Goal: Book appointment/travel/reservation

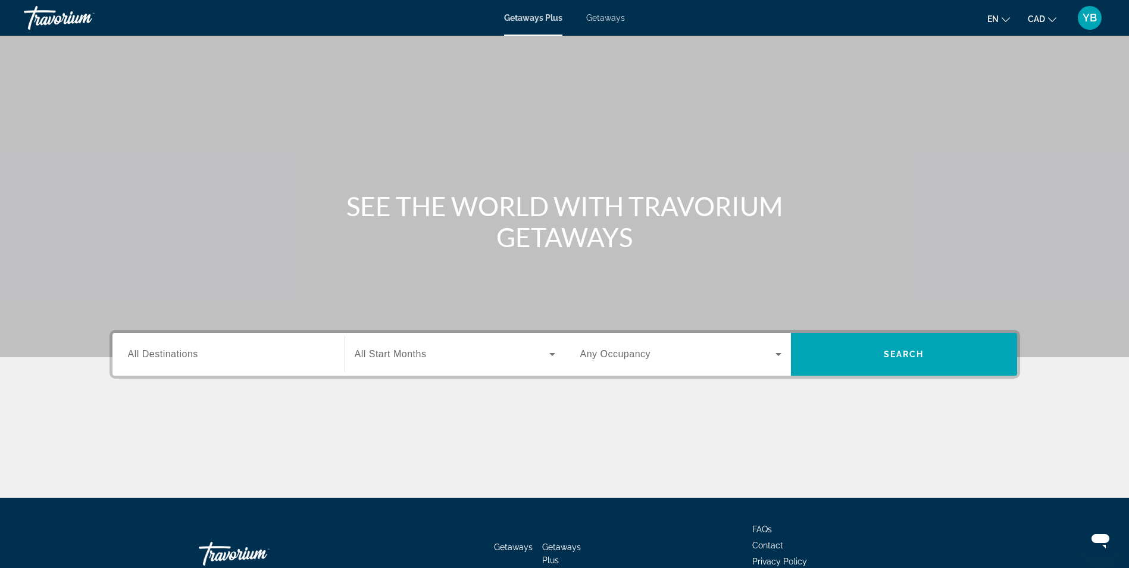
click at [605, 20] on span "Getaways" at bounding box center [605, 18] width 39 height 10
click at [177, 362] on div "Search widget" at bounding box center [228, 355] width 201 height 34
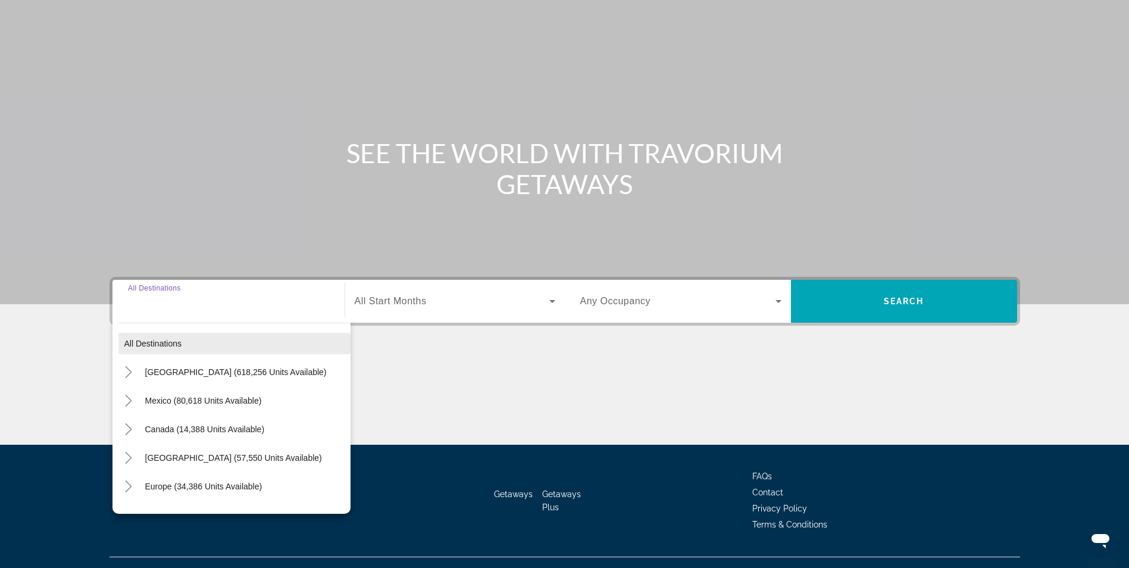
scroll to position [76, 0]
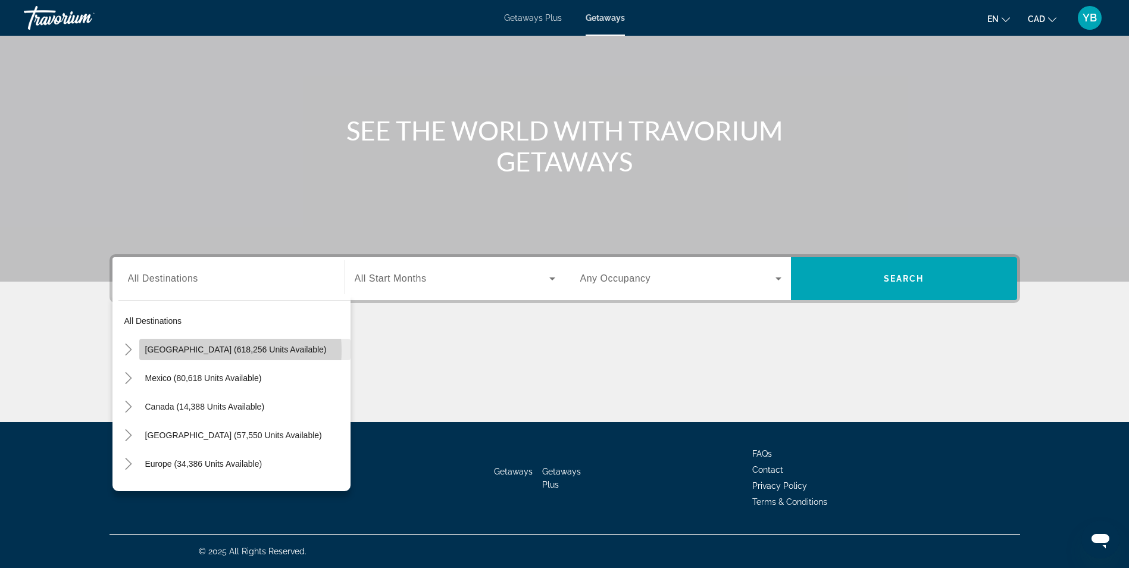
drag, startPoint x: 202, startPoint y: 351, endPoint x: 414, endPoint y: 310, distance: 215.7
click at [202, 351] on span "[GEOGRAPHIC_DATA] (618,256 units available)" at bounding box center [236, 350] width 182 height 10
type input "**********"
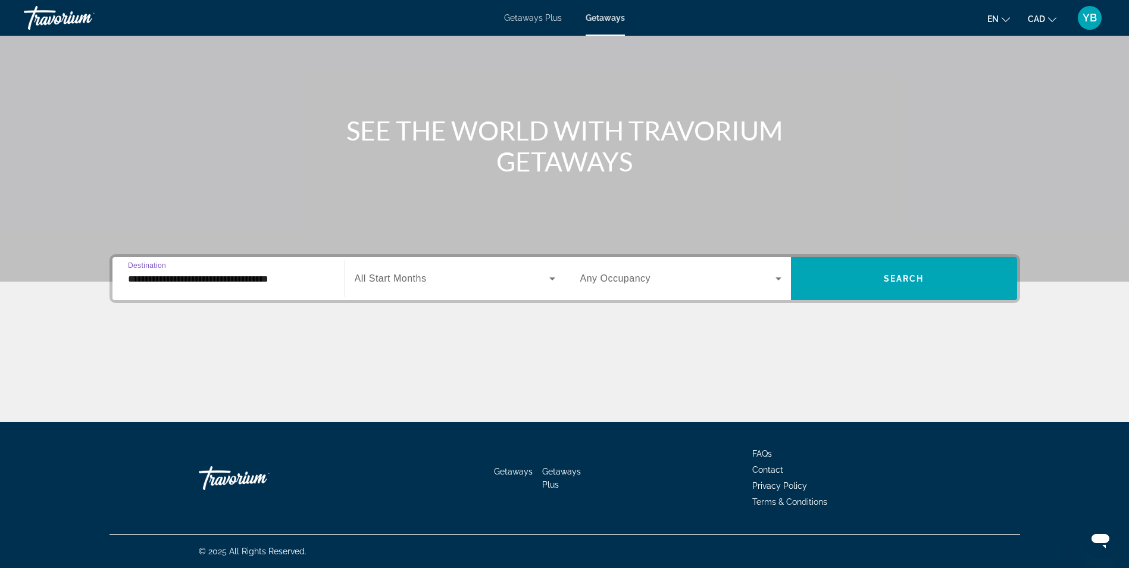
click at [468, 289] on div "Search widget" at bounding box center [455, 278] width 201 height 33
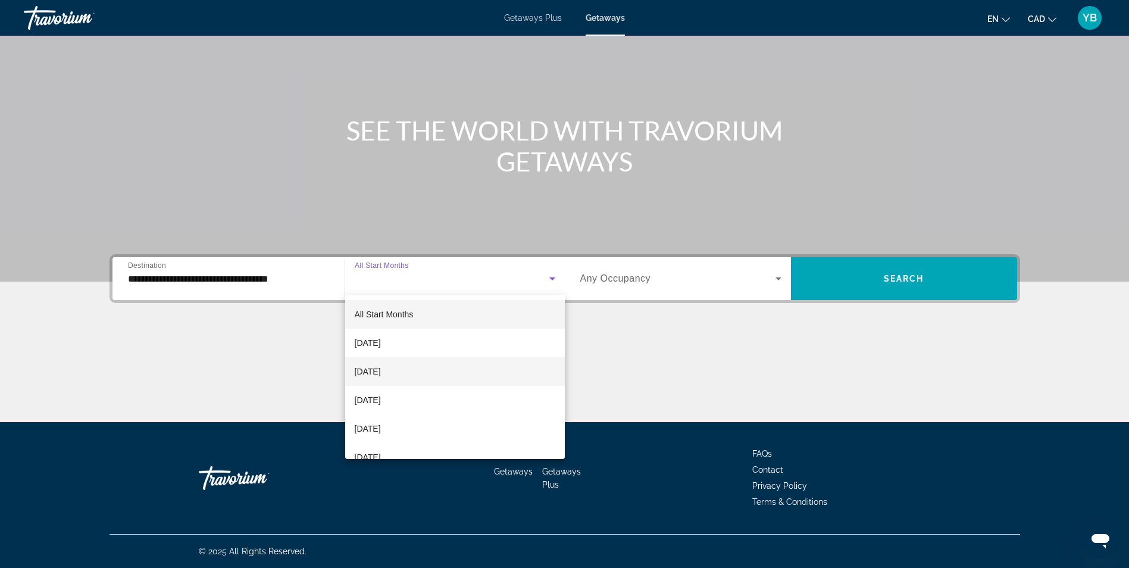
click at [381, 367] on span "[DATE]" at bounding box center [368, 371] width 26 height 14
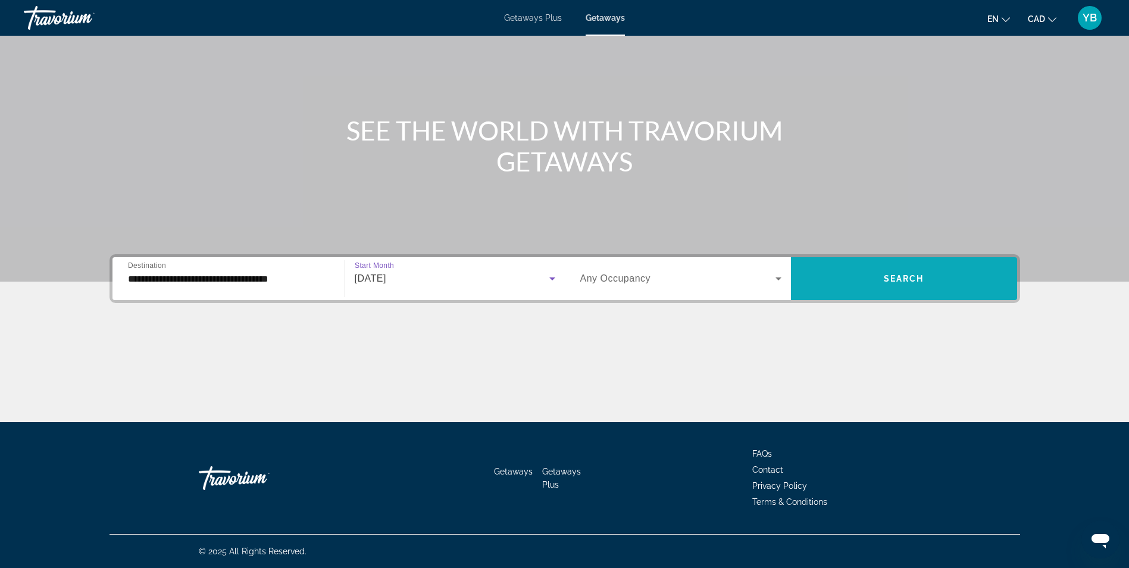
click at [888, 274] on span "Search" at bounding box center [904, 279] width 40 height 10
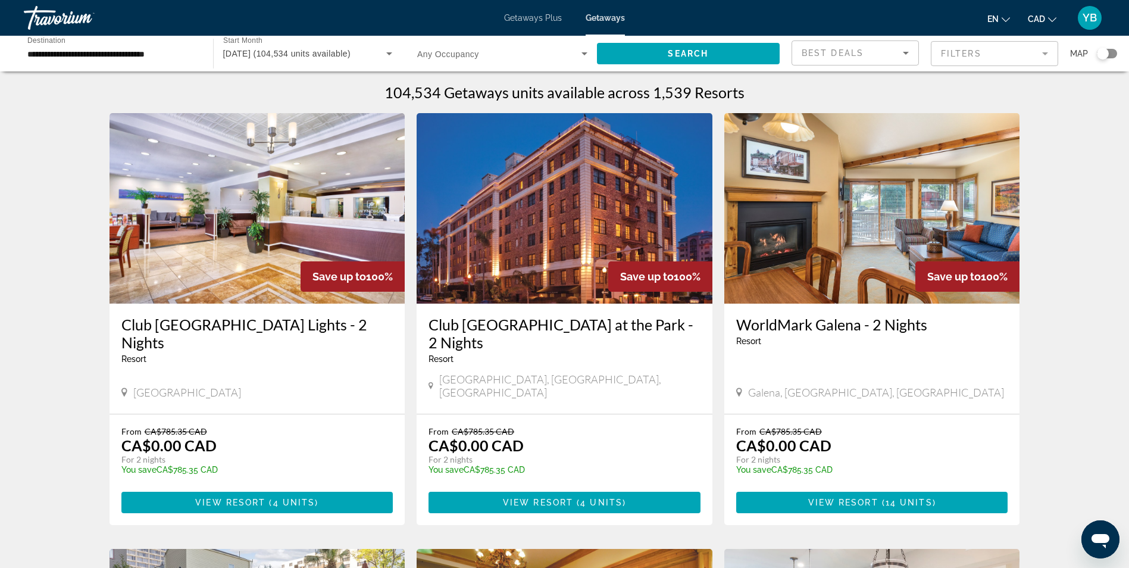
click at [1109, 54] on div "Search widget" at bounding box center [1107, 54] width 20 height 10
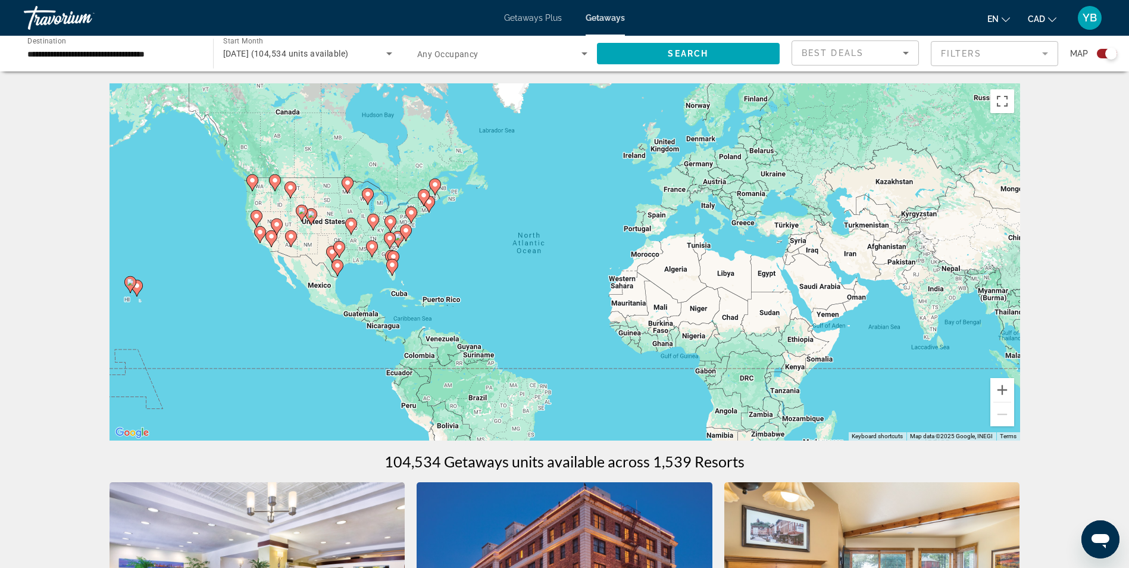
click at [385, 210] on div "To activate drag with keyboard, press Alt + Enter. Once in keyboard drag state,…" at bounding box center [565, 261] width 911 height 357
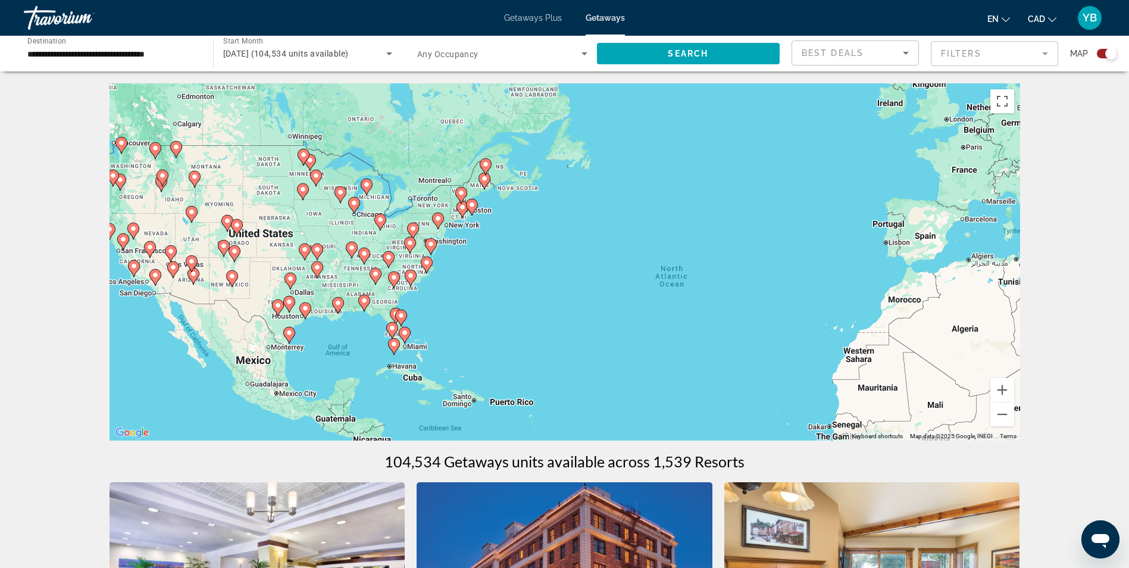
click at [383, 208] on div "To activate drag with keyboard, press Alt + Enter. Once in keyboard drag state,…" at bounding box center [565, 261] width 911 height 357
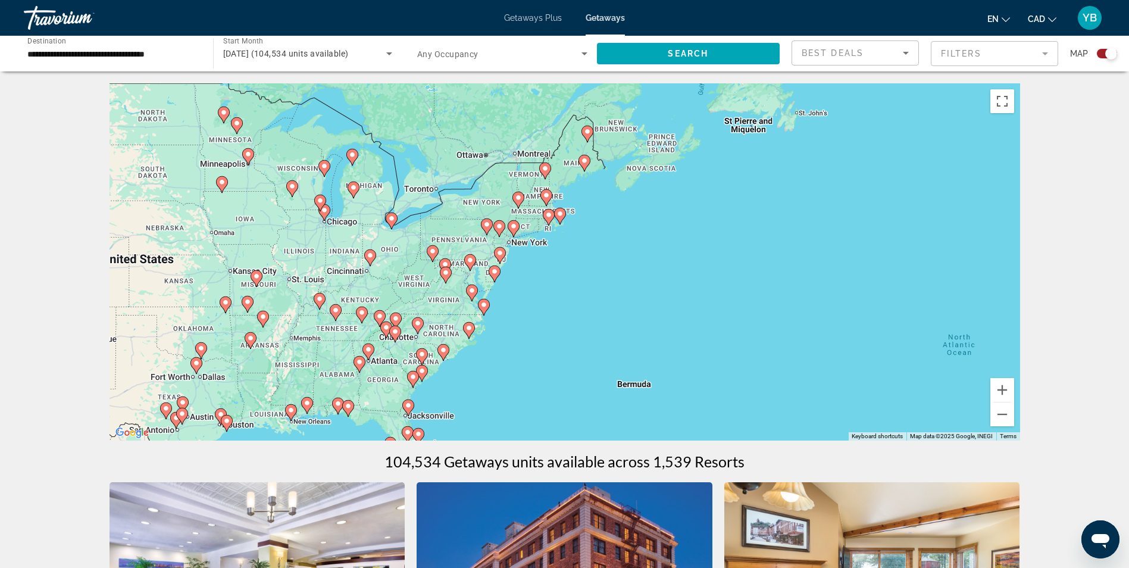
click at [380, 204] on div "To activate drag with keyboard, press Alt + Enter. Once in keyboard drag state,…" at bounding box center [565, 261] width 911 height 357
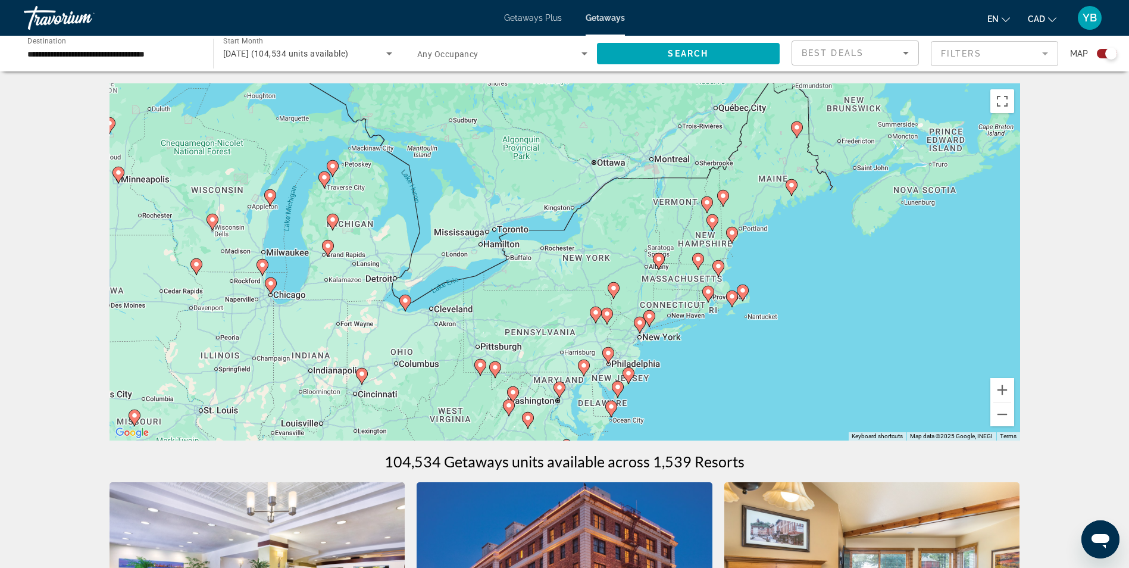
drag, startPoint x: 342, startPoint y: 223, endPoint x: 345, endPoint y: 283, distance: 60.8
click at [345, 283] on div "To activate drag with keyboard, press Alt + Enter. Once in keyboard drag state,…" at bounding box center [565, 261] width 911 height 357
click at [393, 319] on div "To activate drag with keyboard, press Alt + Enter. Once in keyboard drag state,…" at bounding box center [565, 261] width 911 height 357
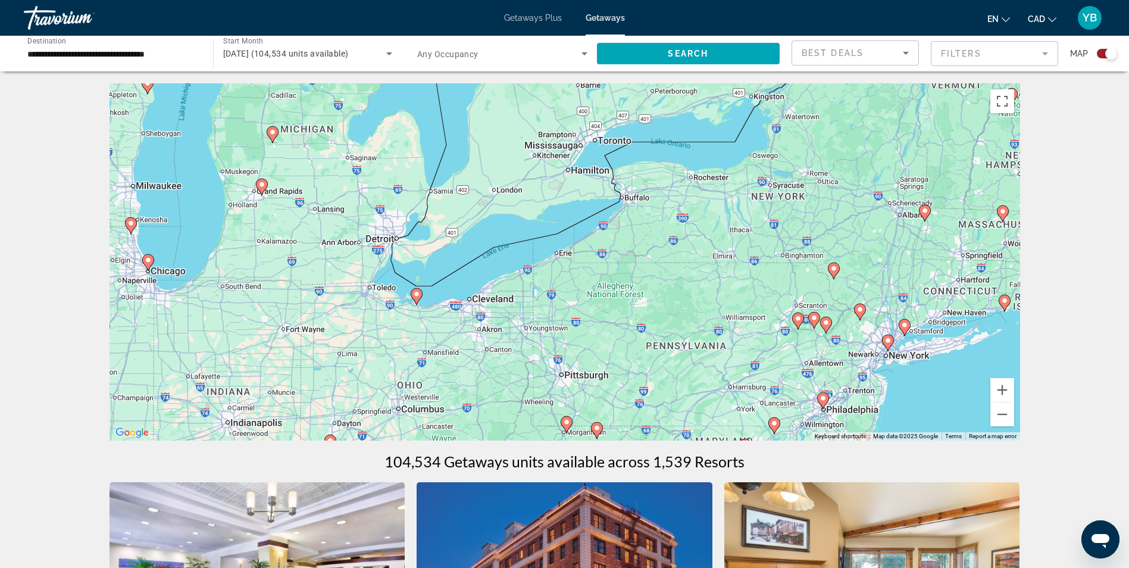
click at [146, 261] on image "Main content" at bounding box center [148, 260] width 7 height 7
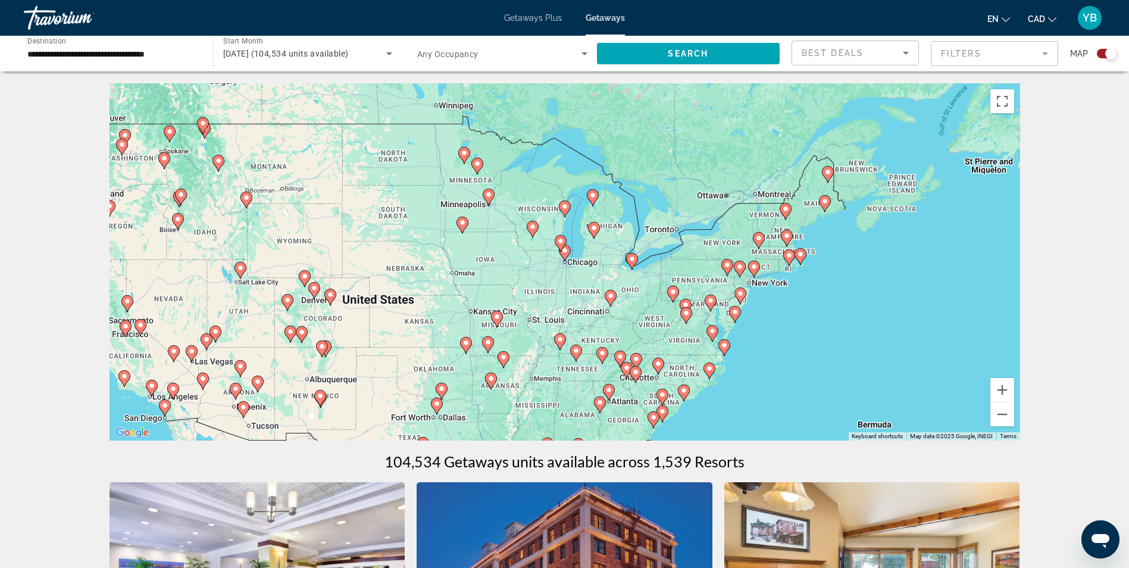
click at [566, 254] on icon "Main content" at bounding box center [564, 252] width 11 height 15
type input "**********"
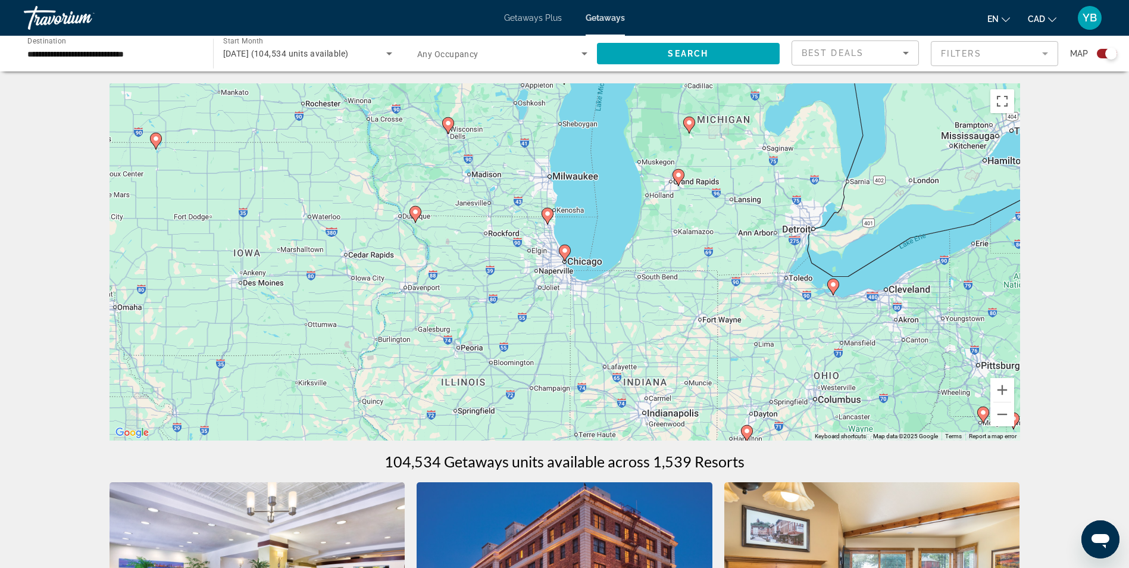
click at [564, 254] on image "Main content" at bounding box center [564, 250] width 7 height 7
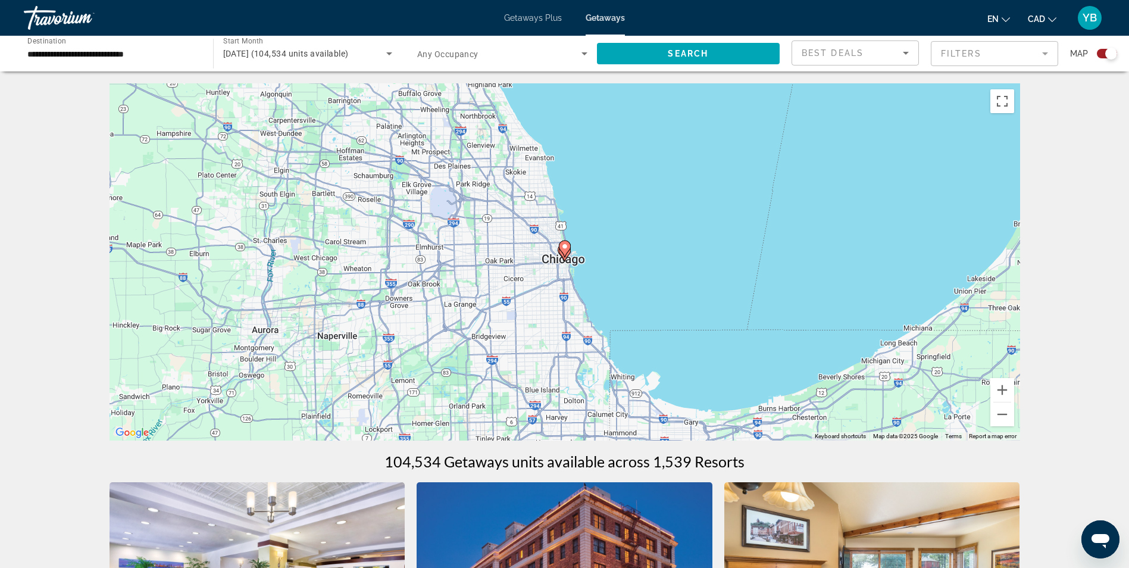
click at [564, 254] on icon "Main content" at bounding box center [564, 248] width 11 height 15
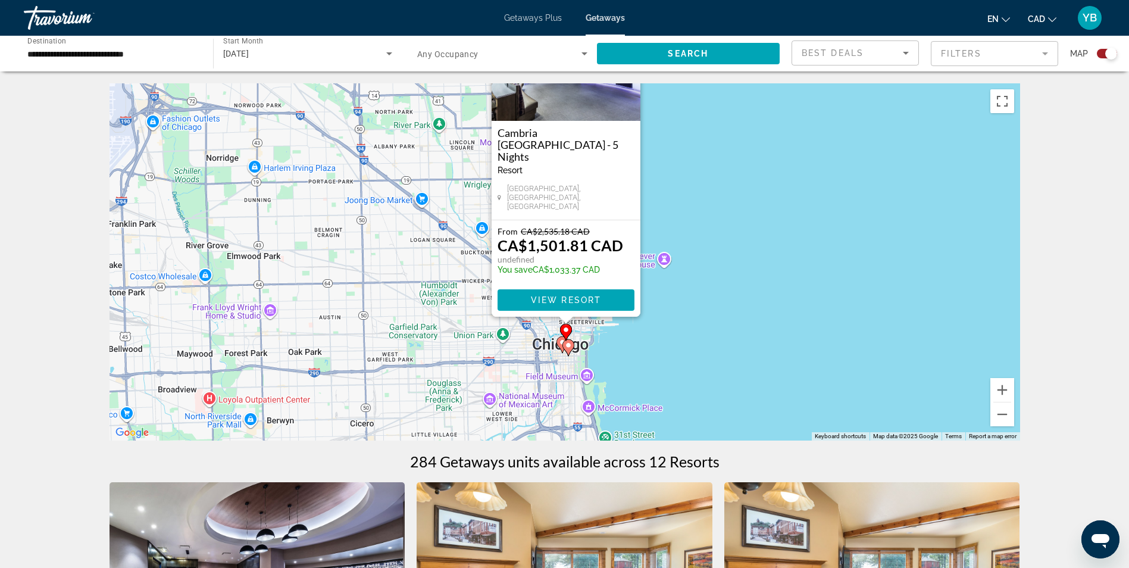
drag, startPoint x: 665, startPoint y: 408, endPoint x: 667, endPoint y: 323, distance: 85.1
click at [667, 323] on div "To activate drag with keyboard, press Alt + Enter. Once in keyboard drag state,…" at bounding box center [565, 261] width 911 height 357
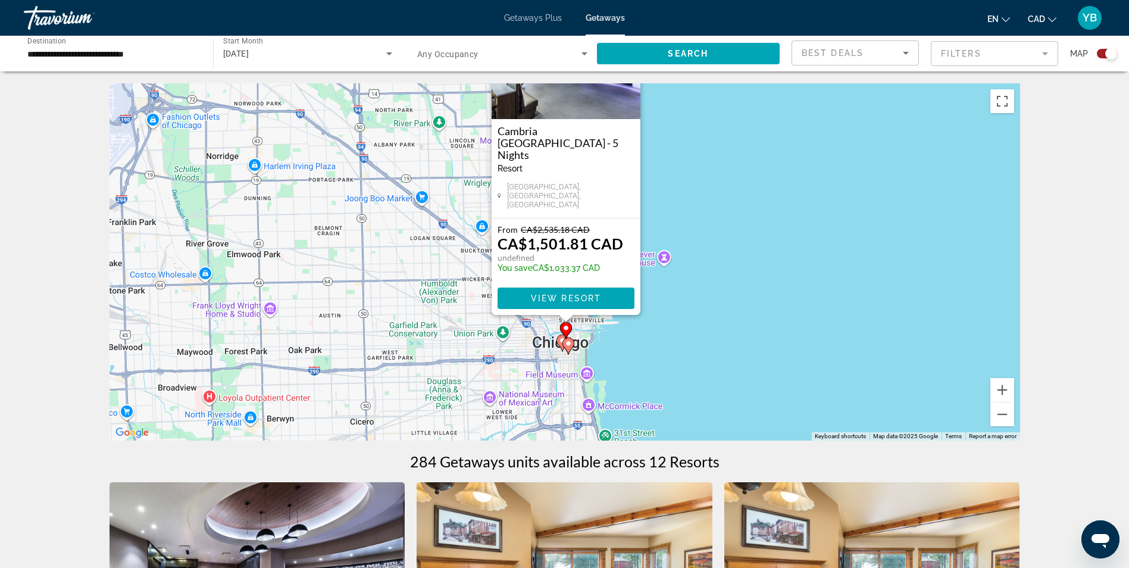
click at [790, 229] on div "To activate drag with keyboard, press Alt + Enter. Once in keyboard drag state,…" at bounding box center [565, 261] width 911 height 357
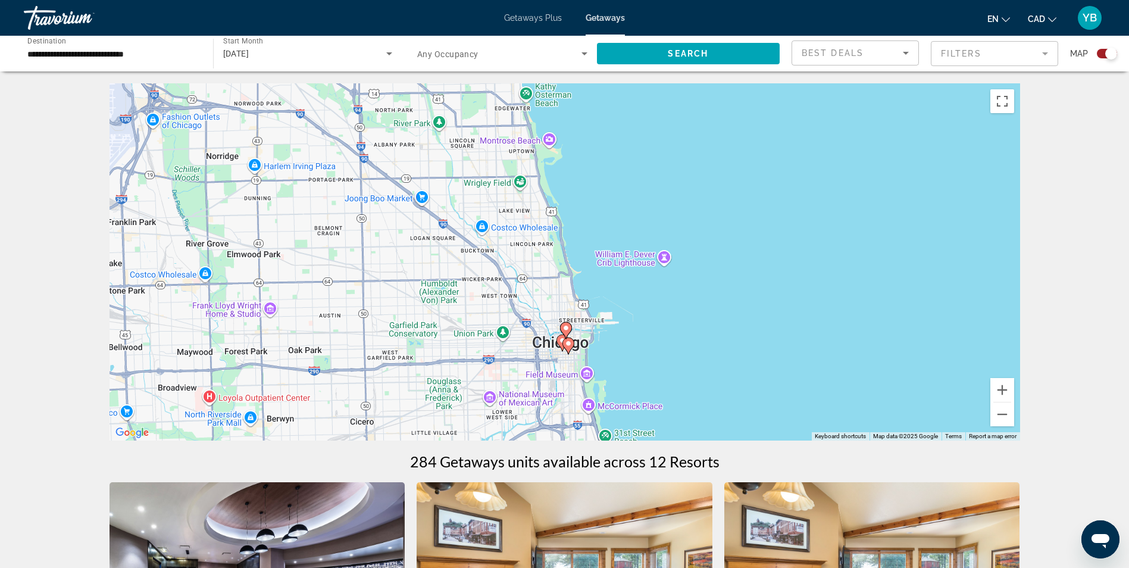
click at [570, 341] on image "Main content" at bounding box center [568, 343] width 7 height 7
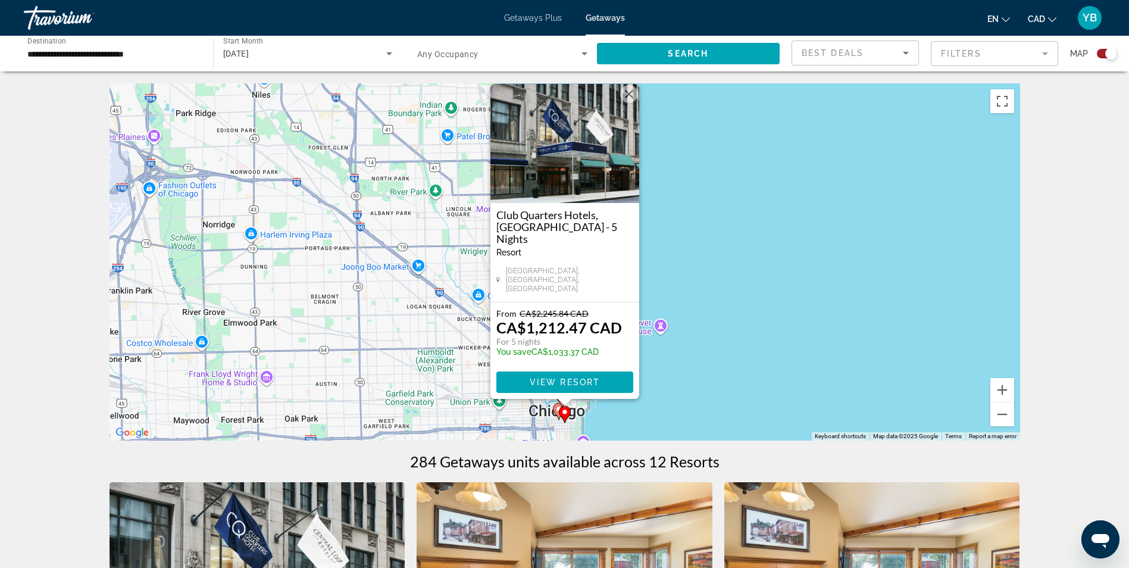
click at [555, 410] on icon "Main content" at bounding box center [558, 411] width 11 height 15
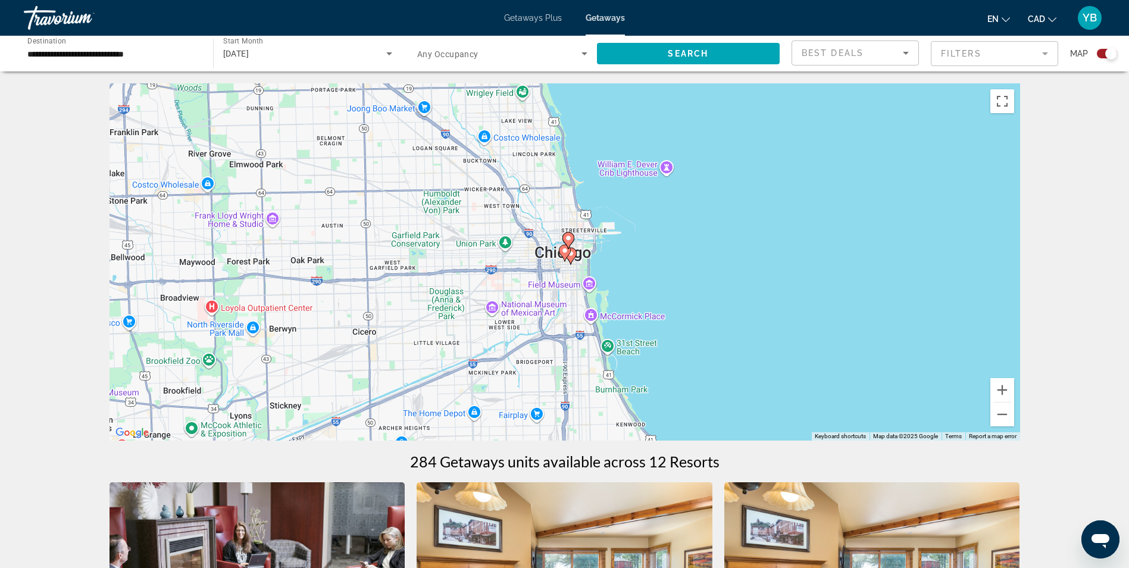
click at [564, 254] on image "Main content" at bounding box center [564, 250] width 7 height 7
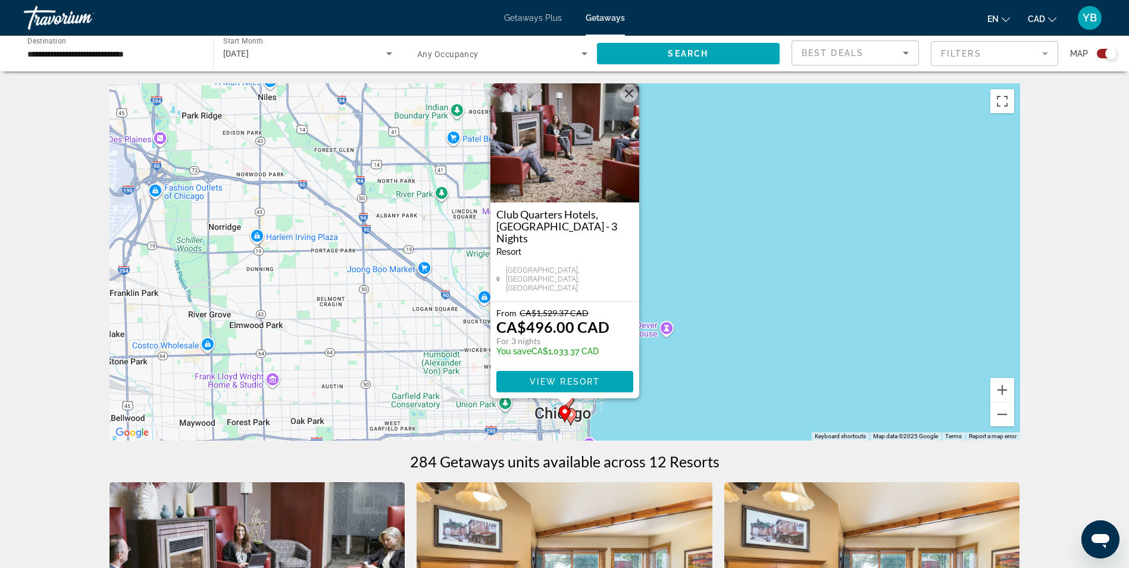
click at [683, 395] on div "To activate drag with keyboard, press Alt + Enter. Once in keyboard drag state,…" at bounding box center [565, 261] width 911 height 357
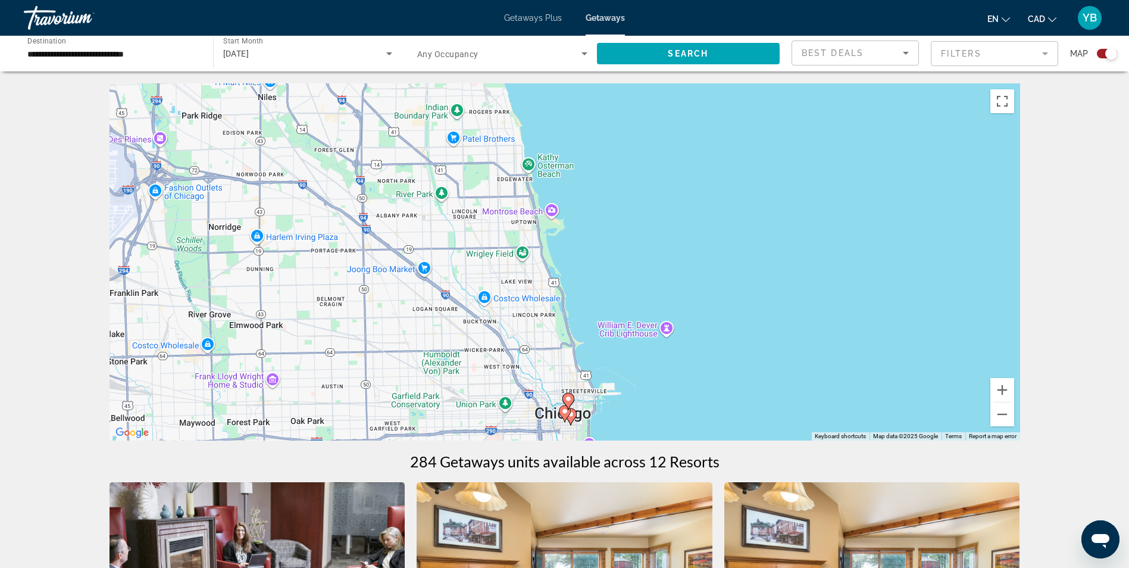
click at [569, 398] on image "Main content" at bounding box center [568, 398] width 7 height 7
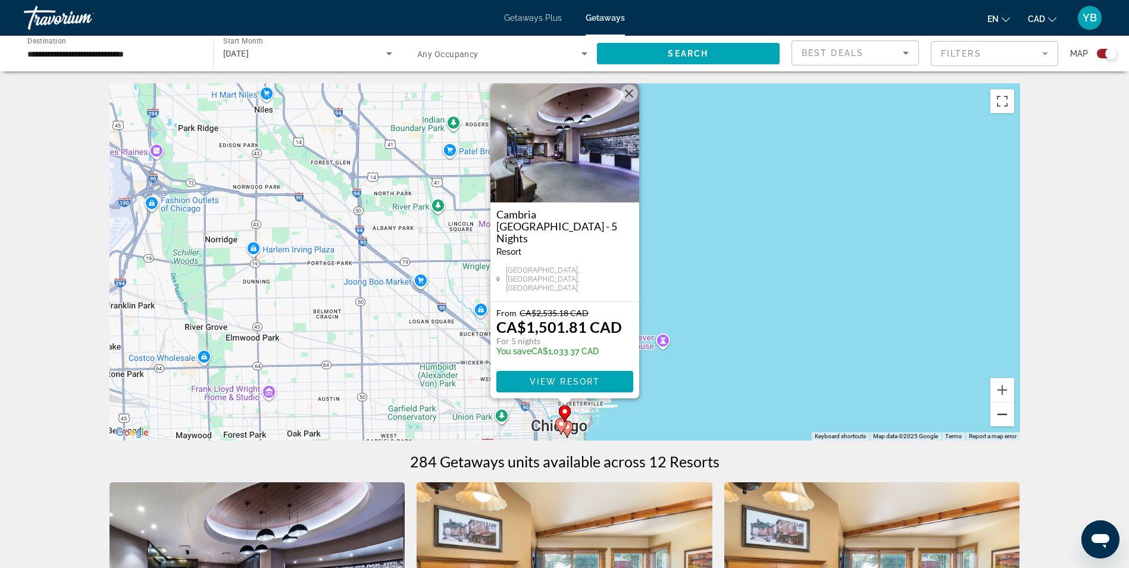
click at [1003, 421] on button "Zoom out" at bounding box center [1002, 414] width 24 height 24
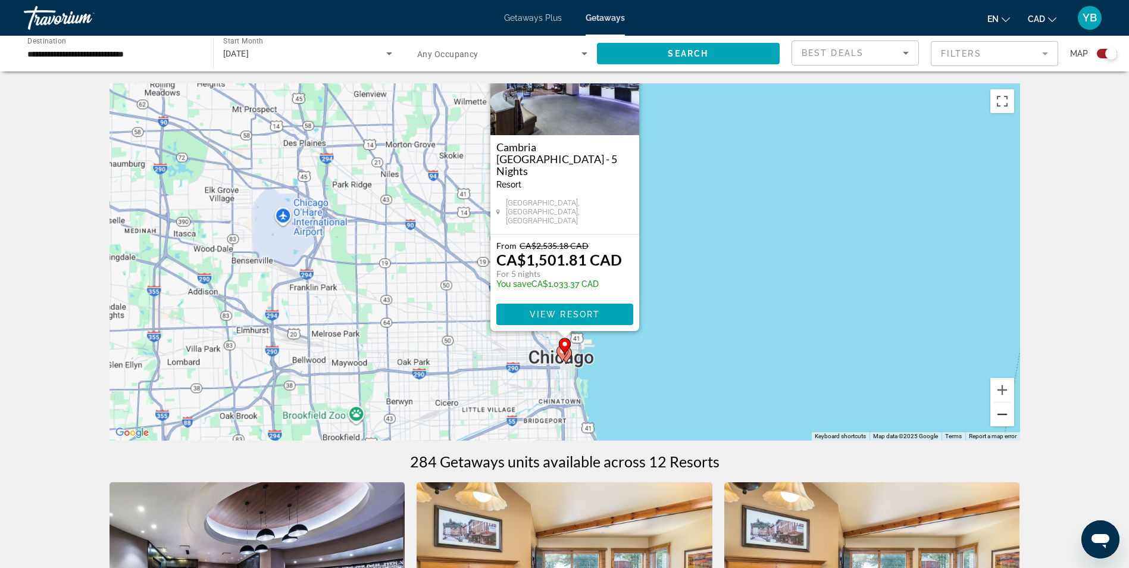
click at [1002, 419] on button "Zoom out" at bounding box center [1002, 414] width 24 height 24
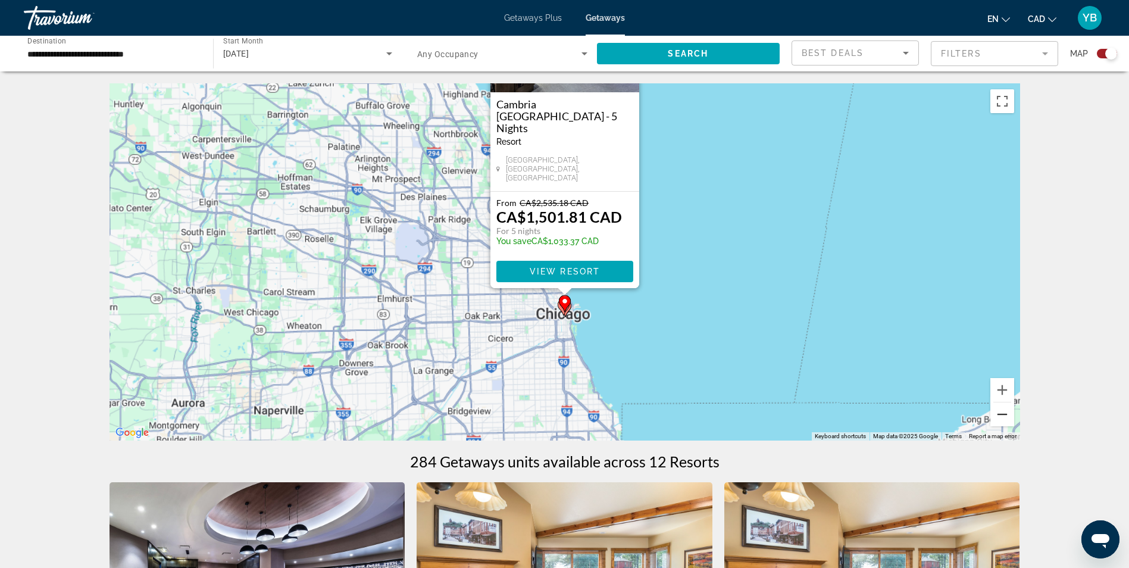
click at [1002, 419] on button "Zoom out" at bounding box center [1002, 414] width 24 height 24
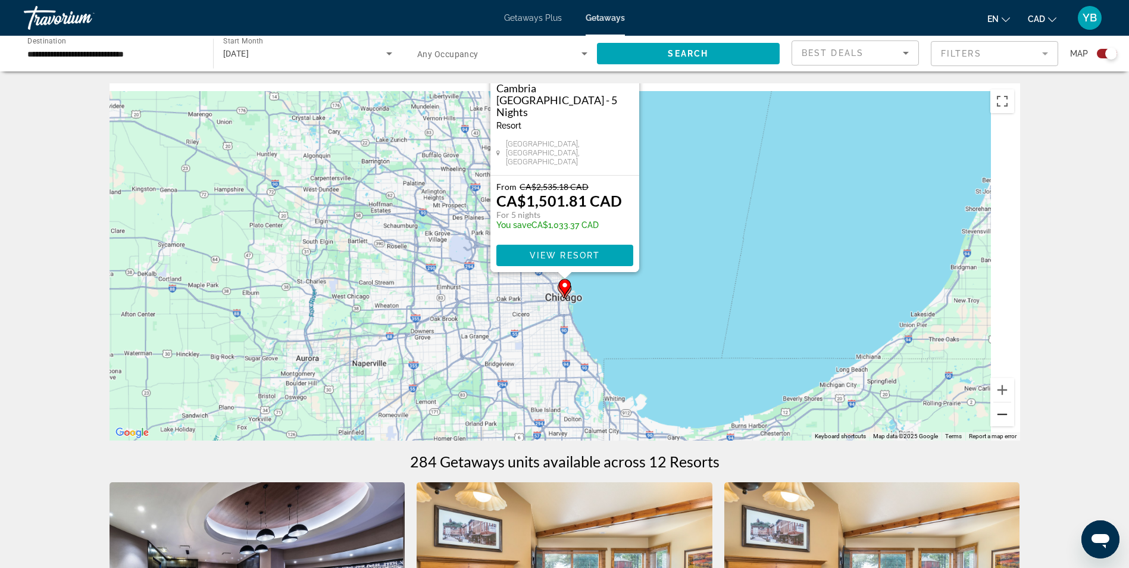
click at [1002, 419] on button "Zoom out" at bounding box center [1002, 414] width 24 height 24
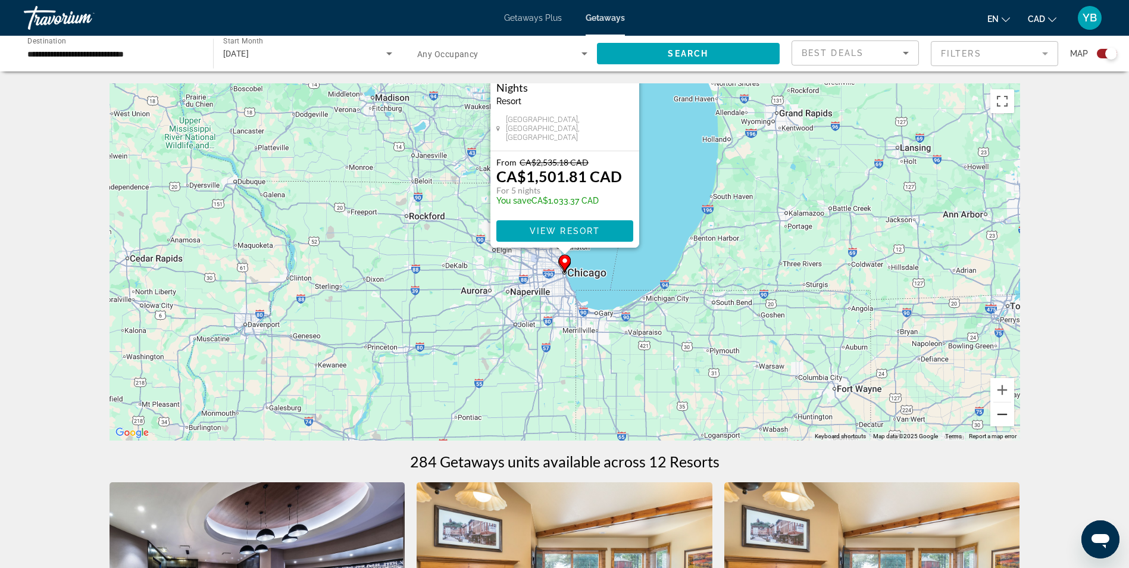
click at [1002, 419] on button "Zoom out" at bounding box center [1002, 414] width 24 height 24
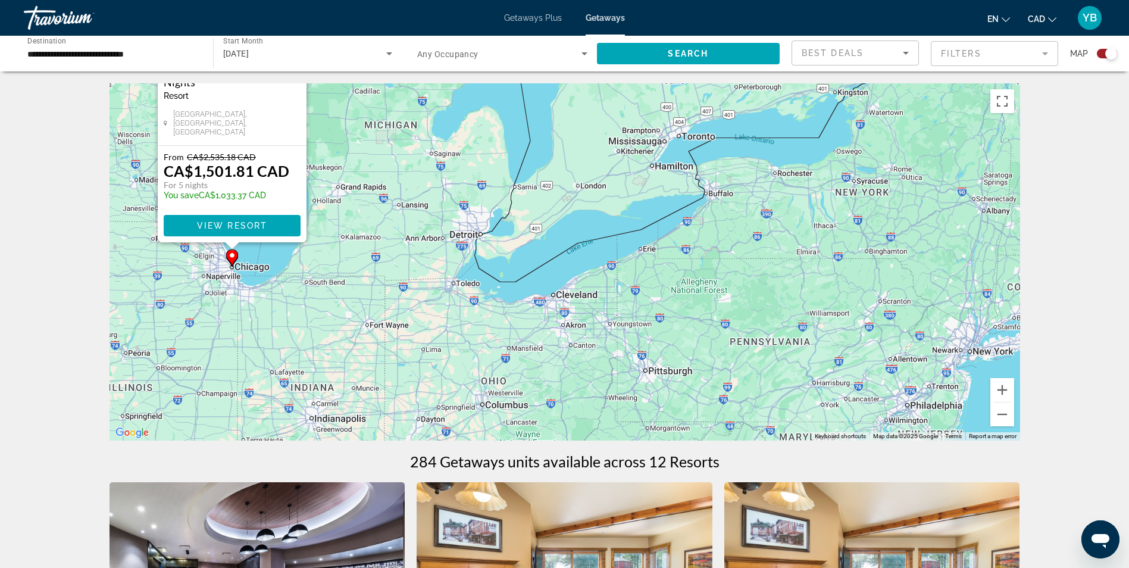
drag, startPoint x: 829, startPoint y: 352, endPoint x: 557, endPoint y: 349, distance: 272.6
click at [557, 349] on div "To activate drag with keyboard, press Alt + Enter. Once in keyboard drag state,…" at bounding box center [565, 261] width 911 height 357
click at [724, 54] on span "Search widget" at bounding box center [688, 53] width 183 height 29
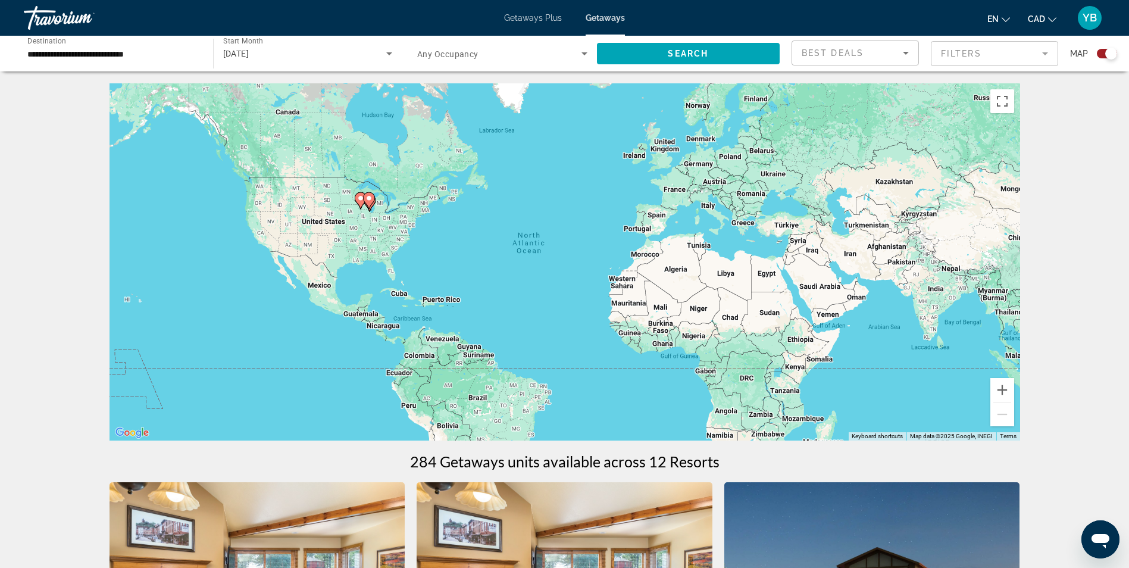
click at [1107, 49] on div "Search widget" at bounding box center [1111, 54] width 12 height 12
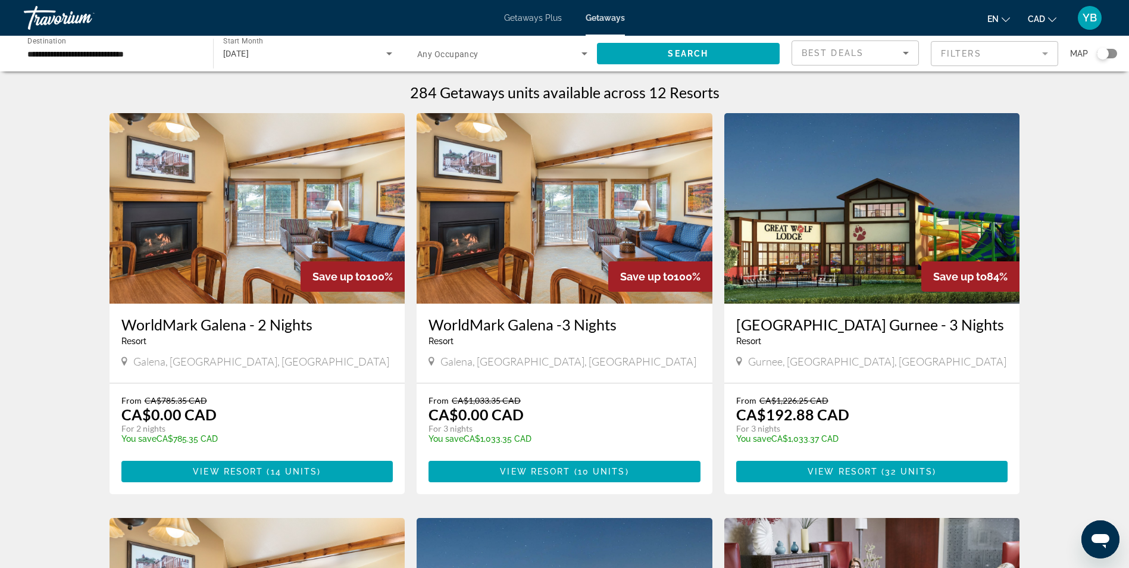
click at [1102, 53] on div "Search widget" at bounding box center [1103, 54] width 12 height 12
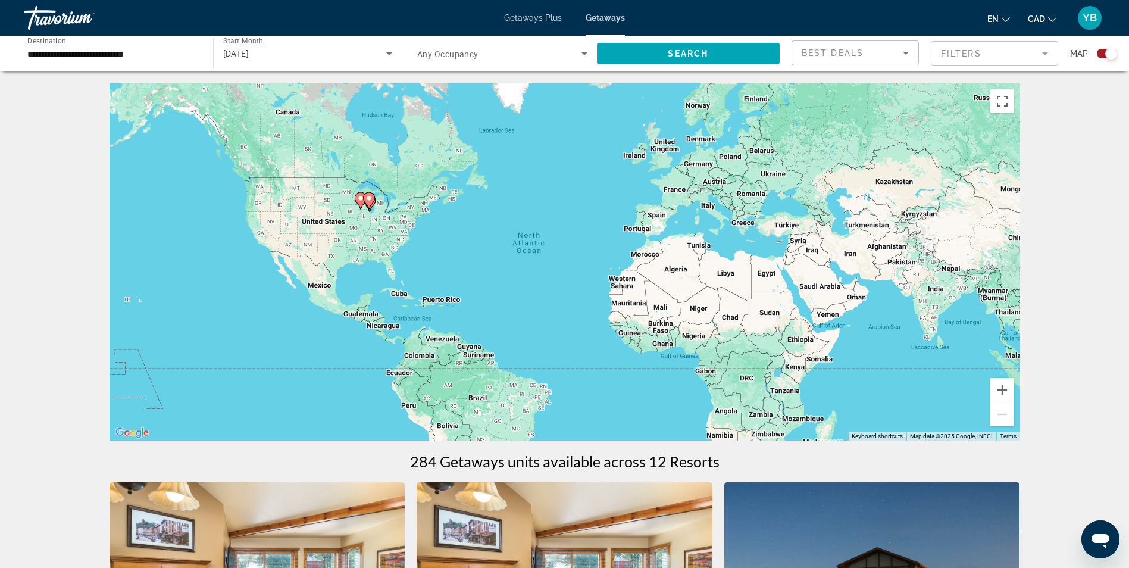
click at [1101, 53] on div "Search widget" at bounding box center [1107, 54] width 20 height 10
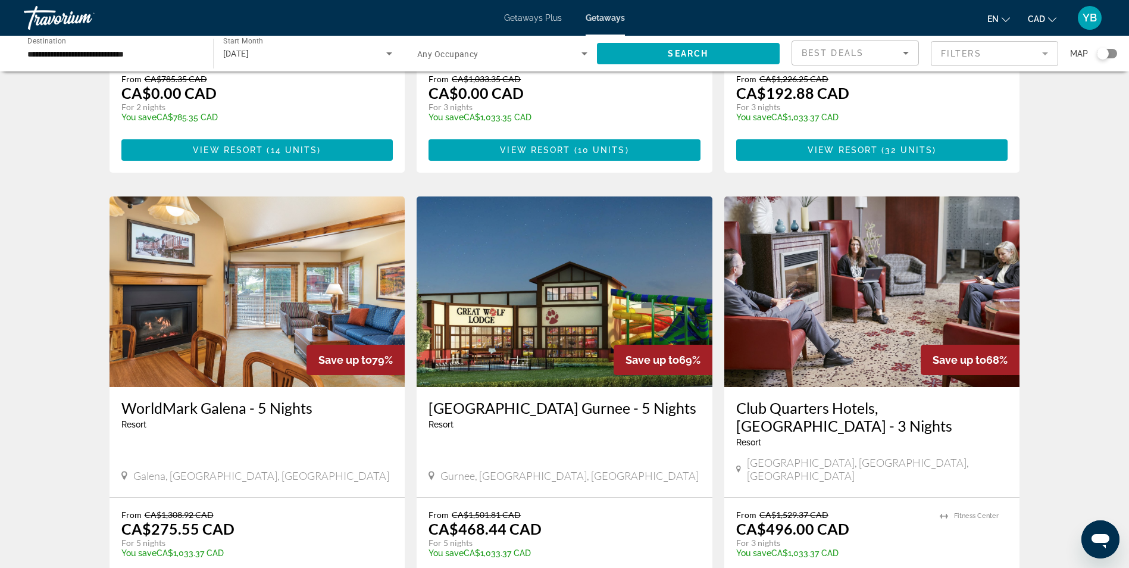
scroll to position [357, 0]
